Goal: Task Accomplishment & Management: Manage account settings

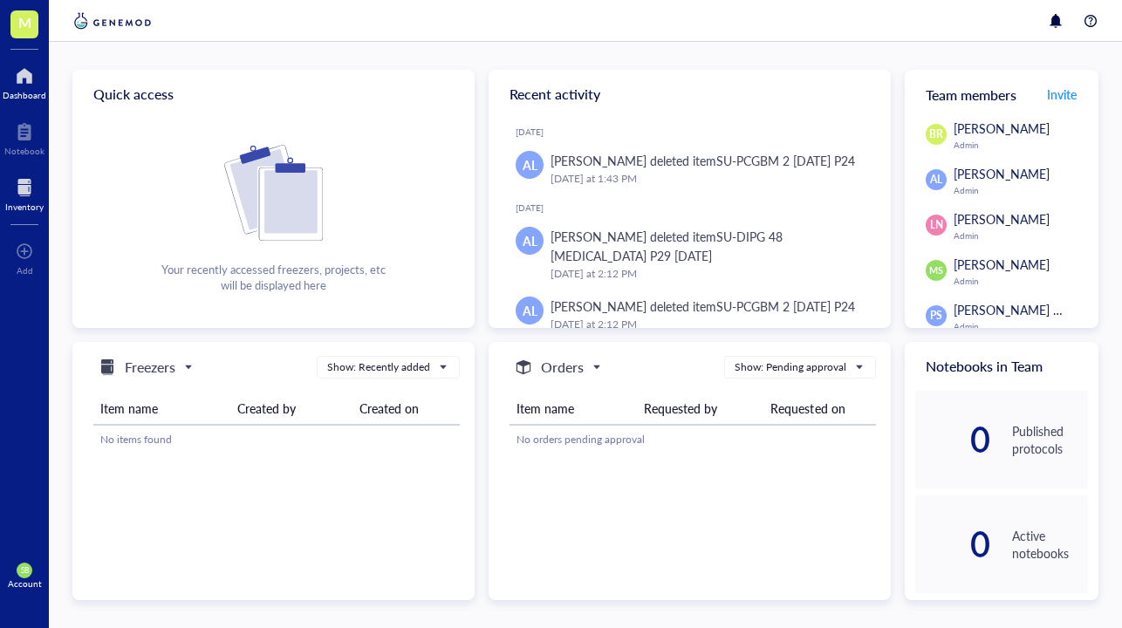
click at [22, 188] on div at bounding box center [24, 188] width 38 height 28
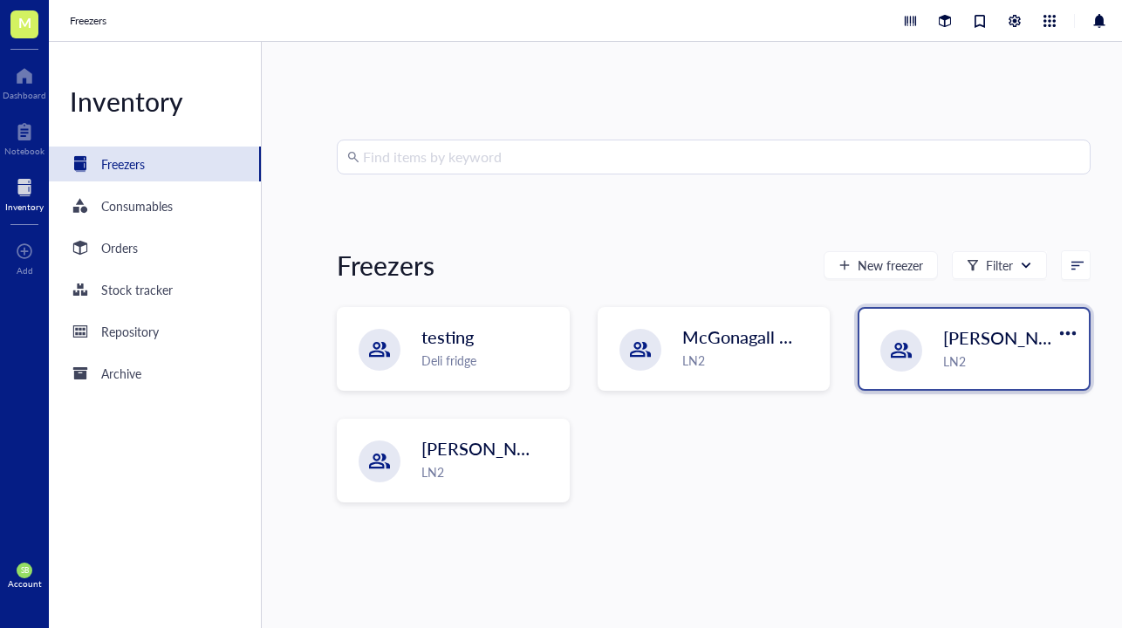
click at [964, 358] on div "LN2" at bounding box center [1010, 361] width 135 height 19
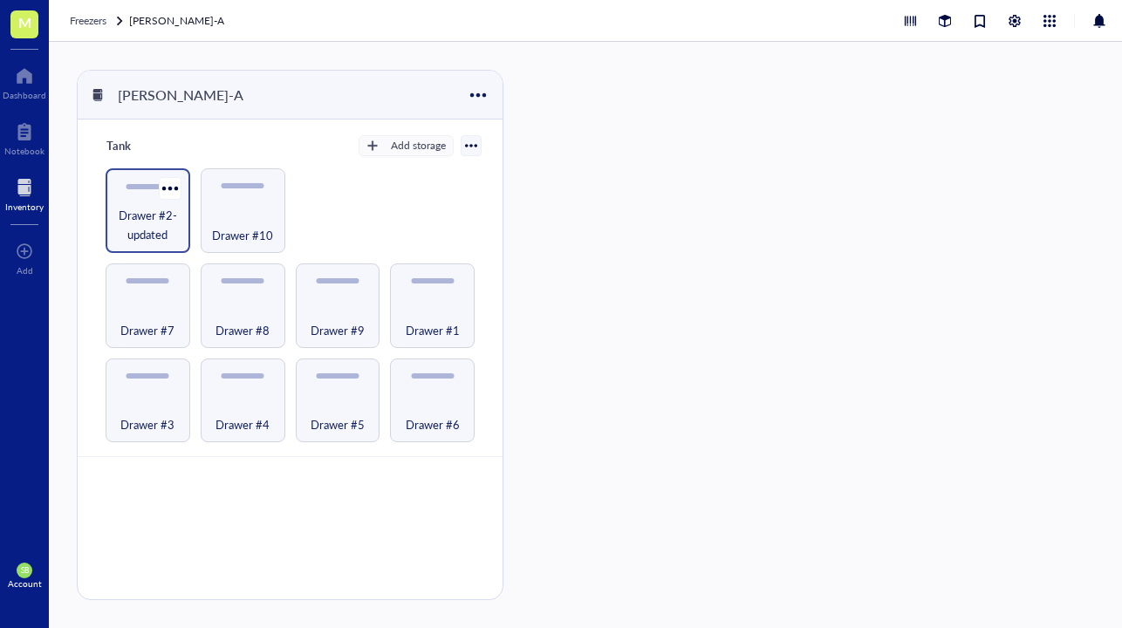
click at [139, 233] on span "Drawer #2-updated" at bounding box center [147, 225] width 67 height 38
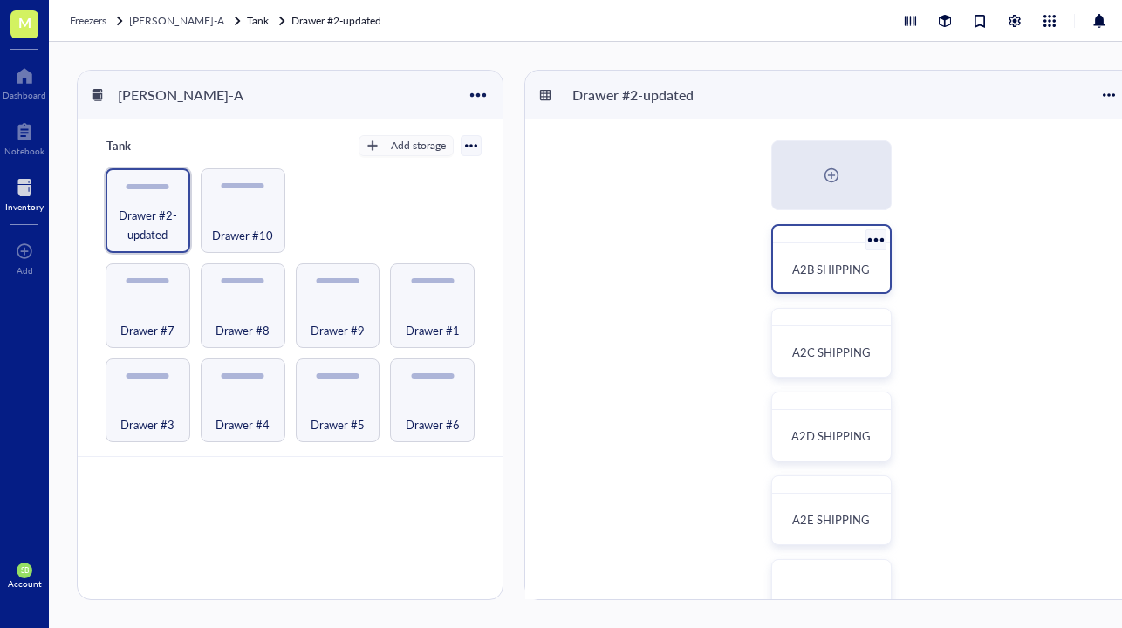
click at [834, 271] on span "A2B SHIPPING" at bounding box center [831, 269] width 78 height 17
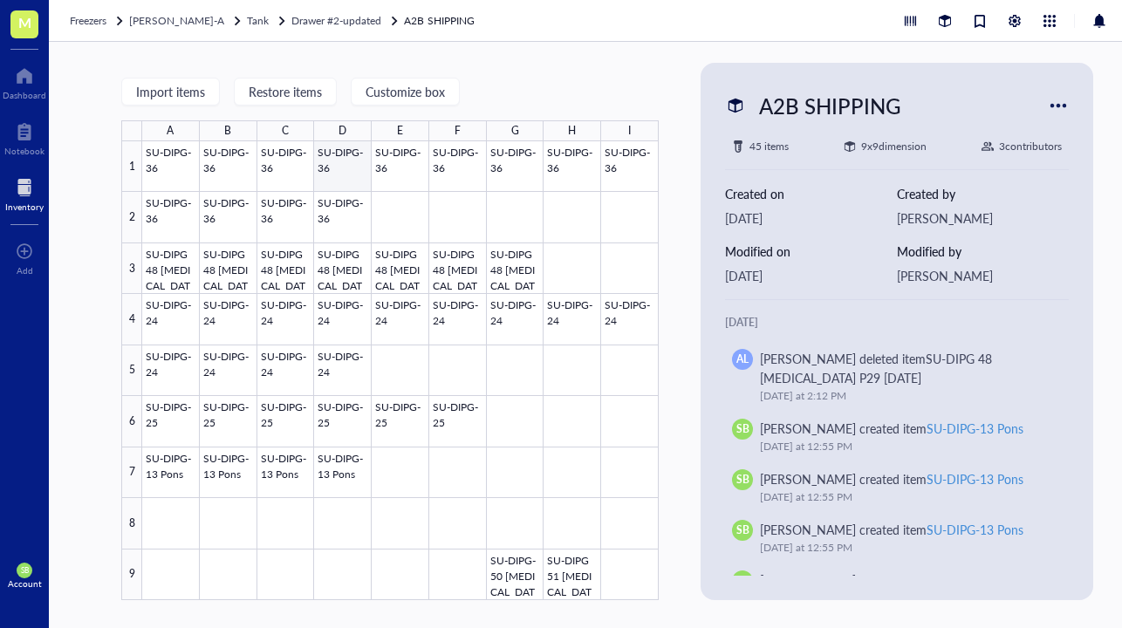
click at [344, 223] on div at bounding box center [400, 370] width 516 height 459
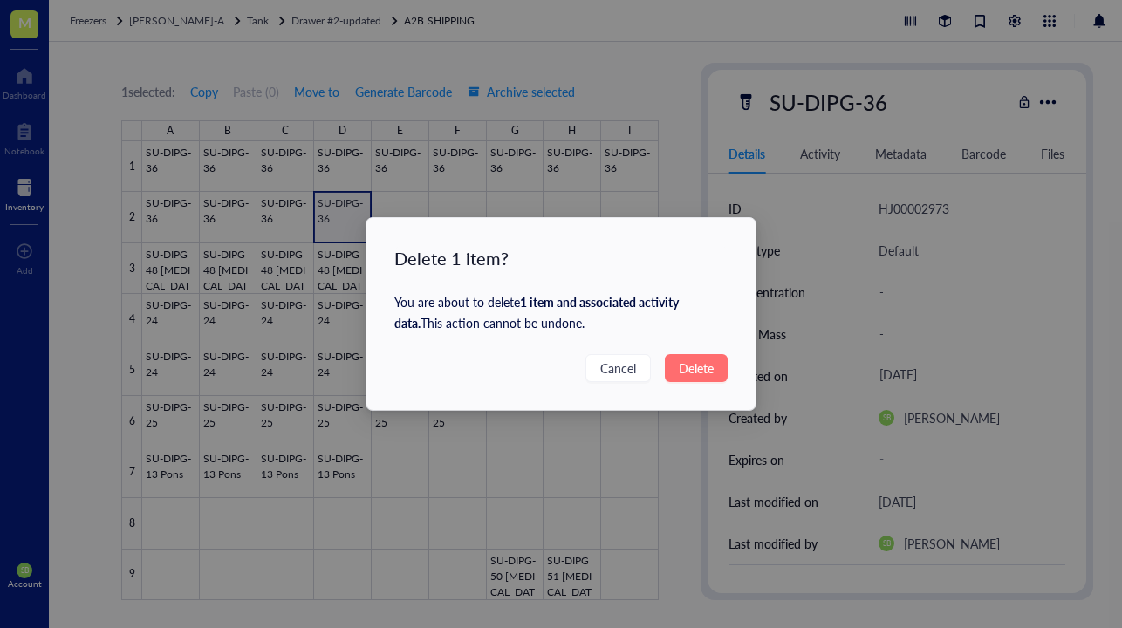
click at [696, 378] on button "Delete" at bounding box center [696, 368] width 63 height 28
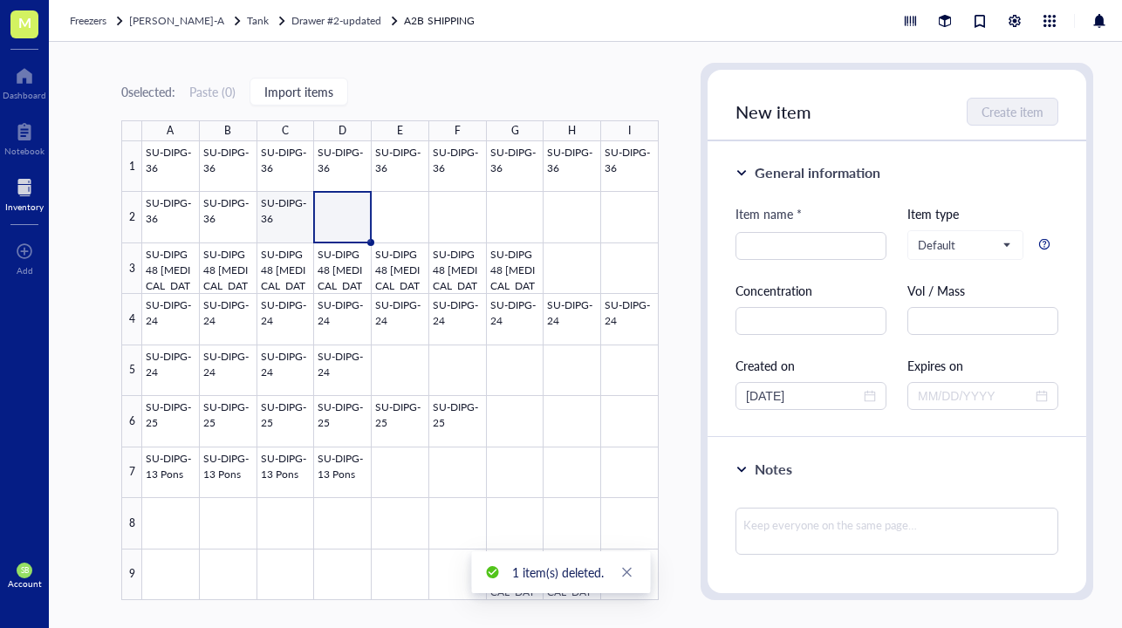
click at [299, 216] on div at bounding box center [400, 370] width 516 height 459
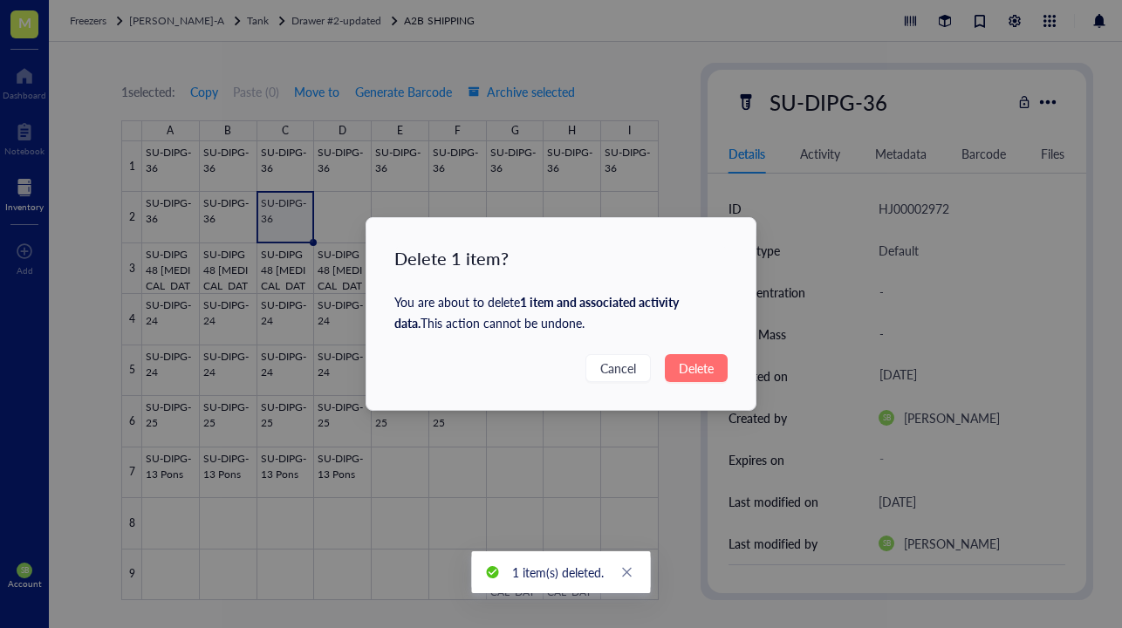
click at [701, 358] on span "Delete" at bounding box center [696, 367] width 35 height 19
